Goal: Information Seeking & Learning: Learn about a topic

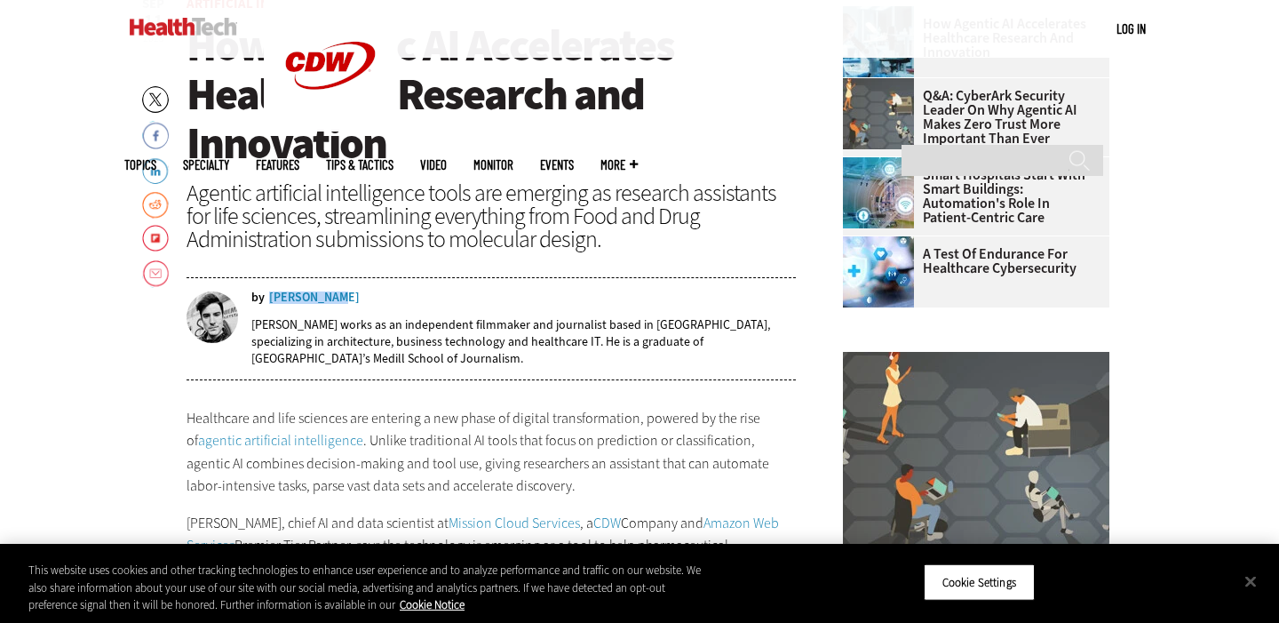
scroll to position [469, 0]
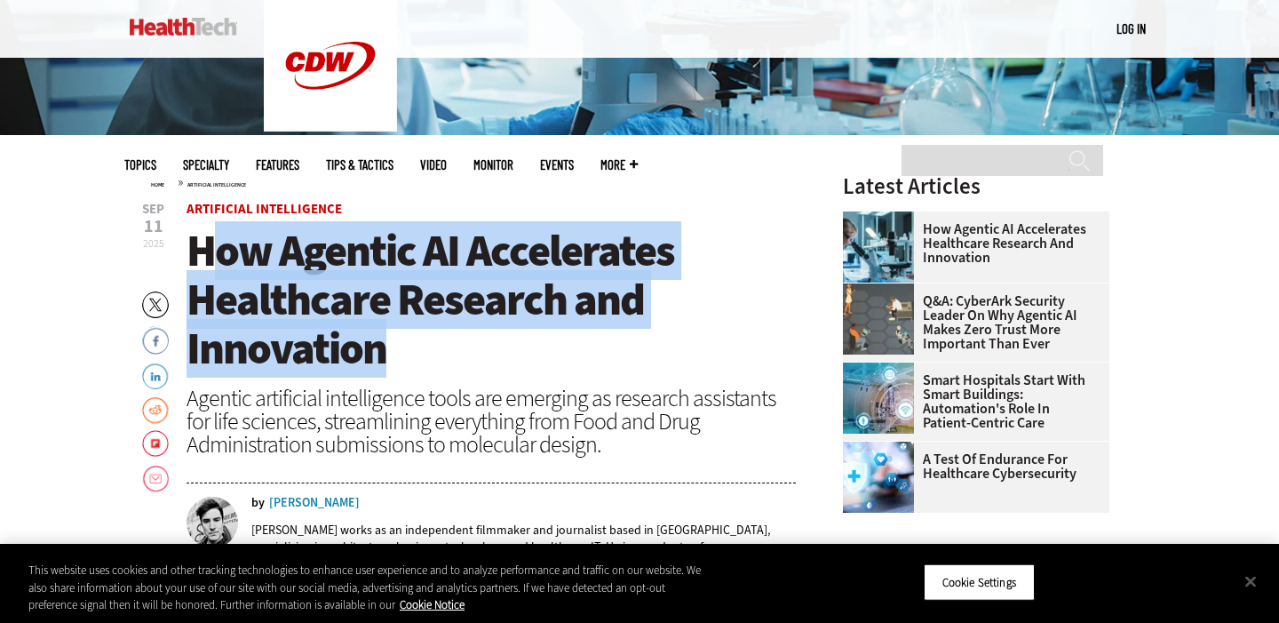
drag, startPoint x: 409, startPoint y: 354, endPoint x: 204, endPoint y: 257, distance: 226.1
click at [204, 257] on h1 "How Agentic AI Accelerates Healthcare Research and Innovation" at bounding box center [491, 300] width 609 height 147
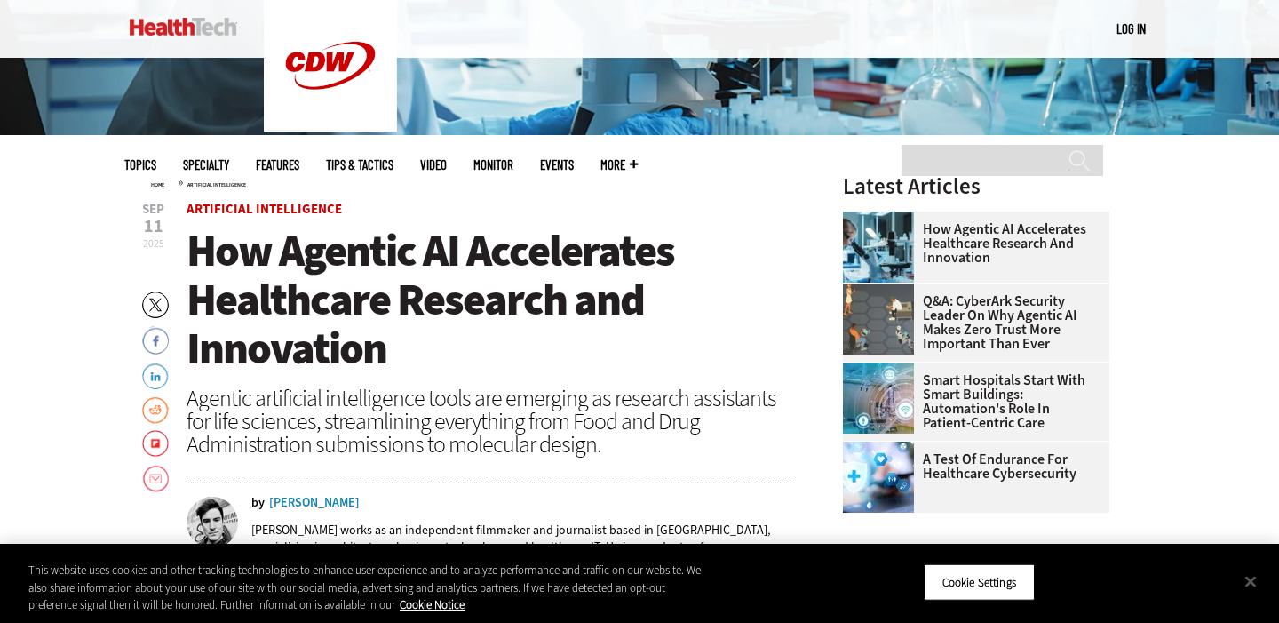
click at [280, 299] on span "How Agentic AI Accelerates Healthcare Research and Innovation" at bounding box center [431, 299] width 488 height 156
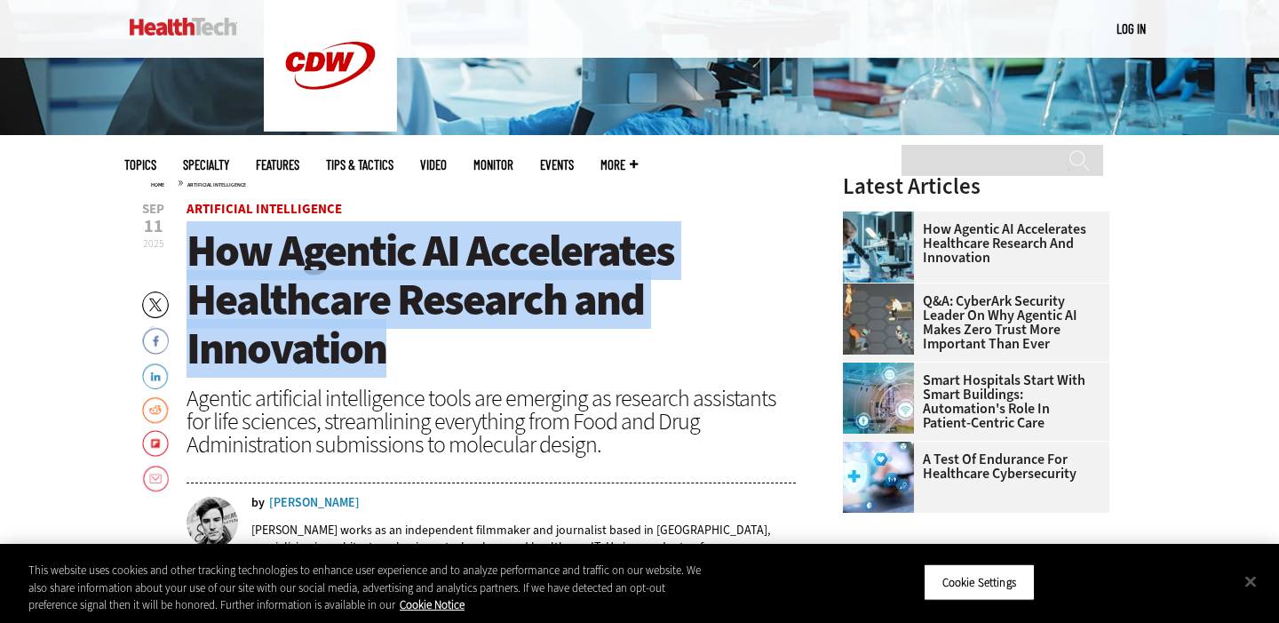
drag, startPoint x: 394, startPoint y: 344, endPoint x: 192, endPoint y: 243, distance: 226.1
click at [192, 243] on h1 "How Agentic AI Accelerates Healthcare Research and Innovation" at bounding box center [491, 300] width 609 height 147
copy span "How Agentic AI Accelerates Healthcare Research and Innovation"
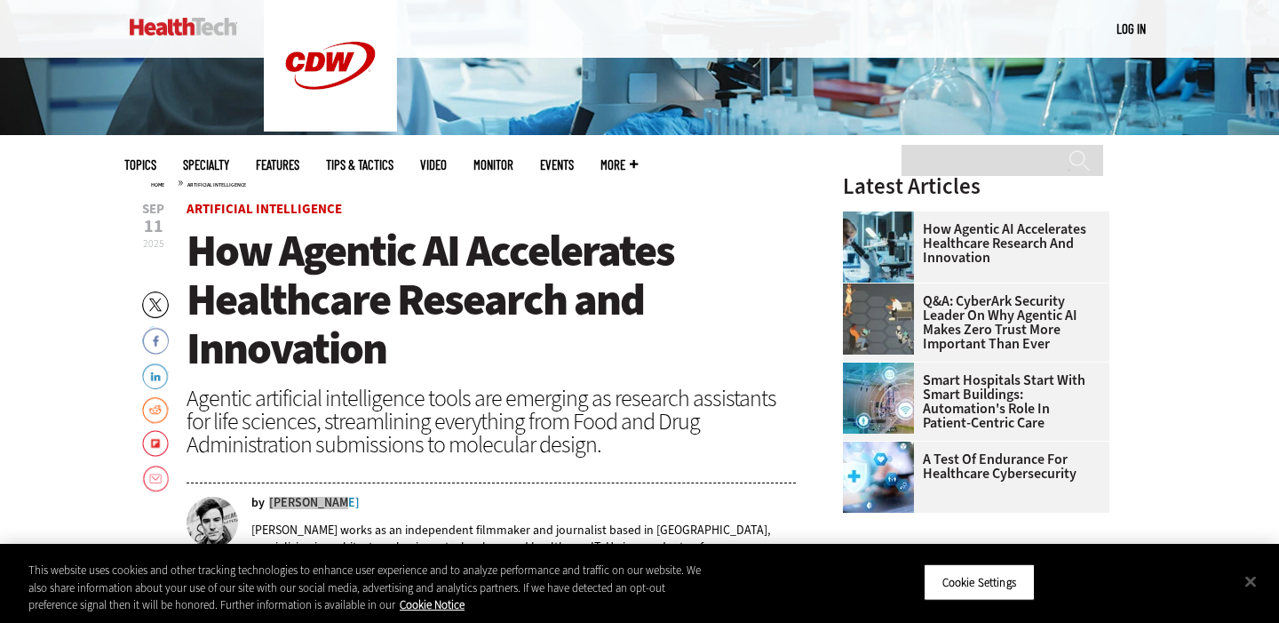
copy div "[PERSON_NAME]"
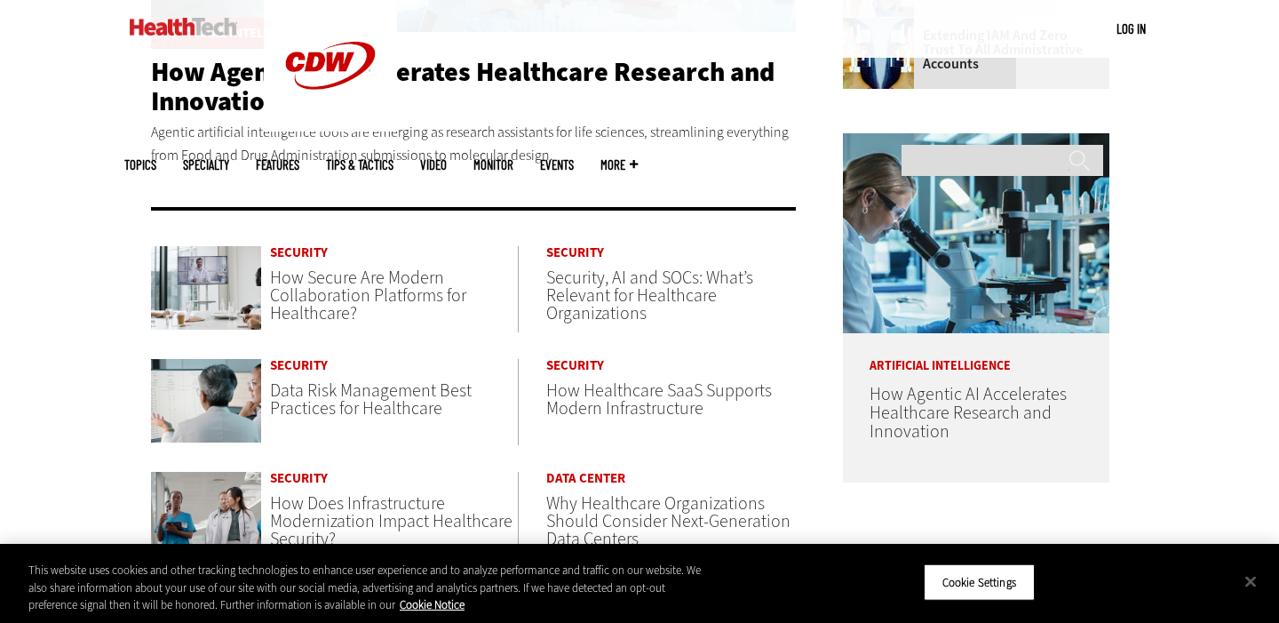
scroll to position [996, 0]
